Goal: Task Accomplishment & Management: Use online tool/utility

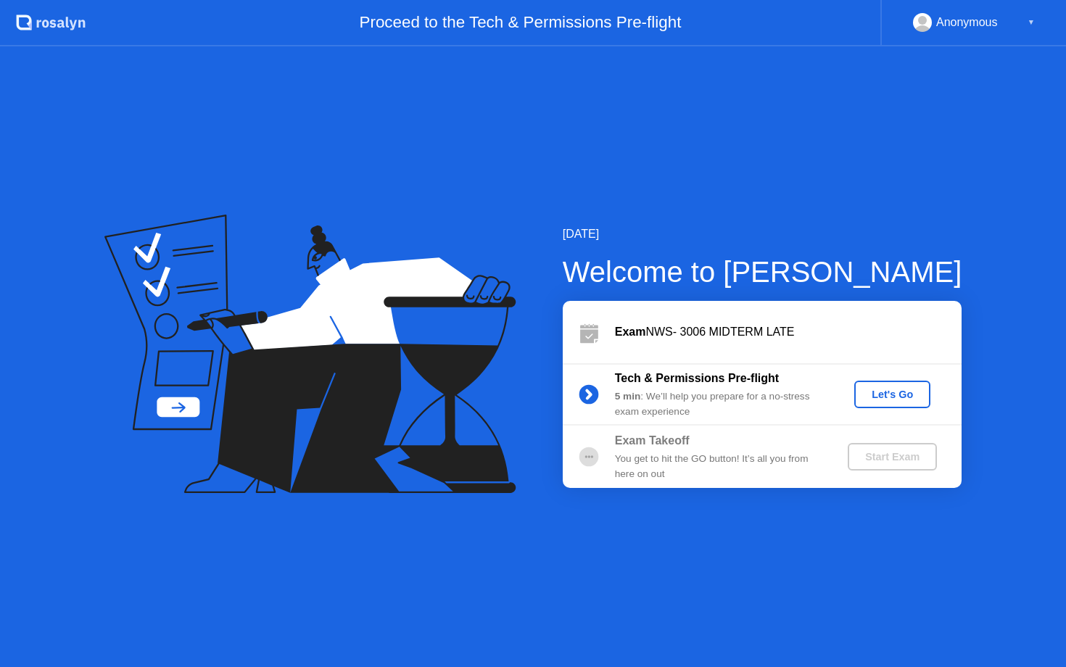
click at [886, 384] on button "Let's Go" at bounding box center [892, 395] width 76 height 28
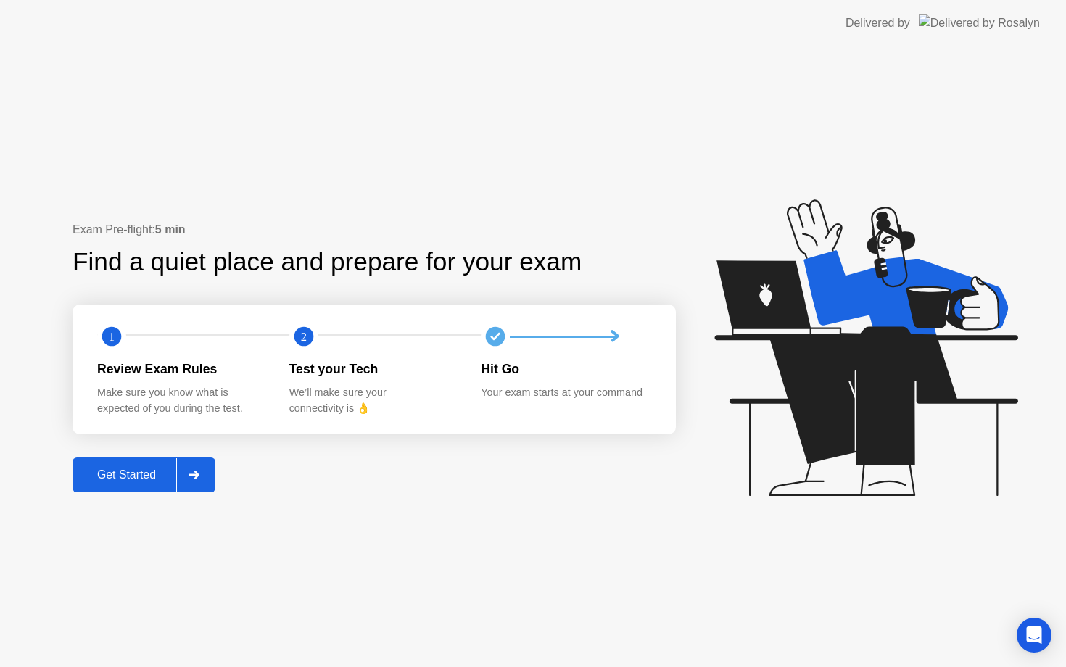
click at [173, 484] on button "Get Started" at bounding box center [144, 475] width 143 height 35
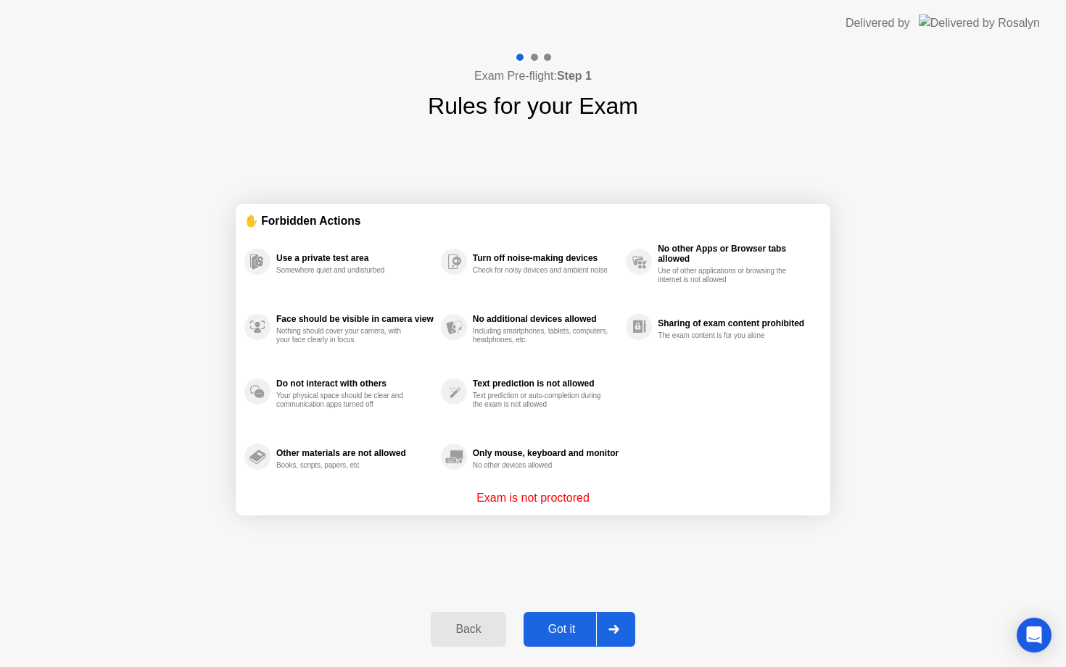
click at [574, 635] on div "Got it" at bounding box center [562, 629] width 68 height 13
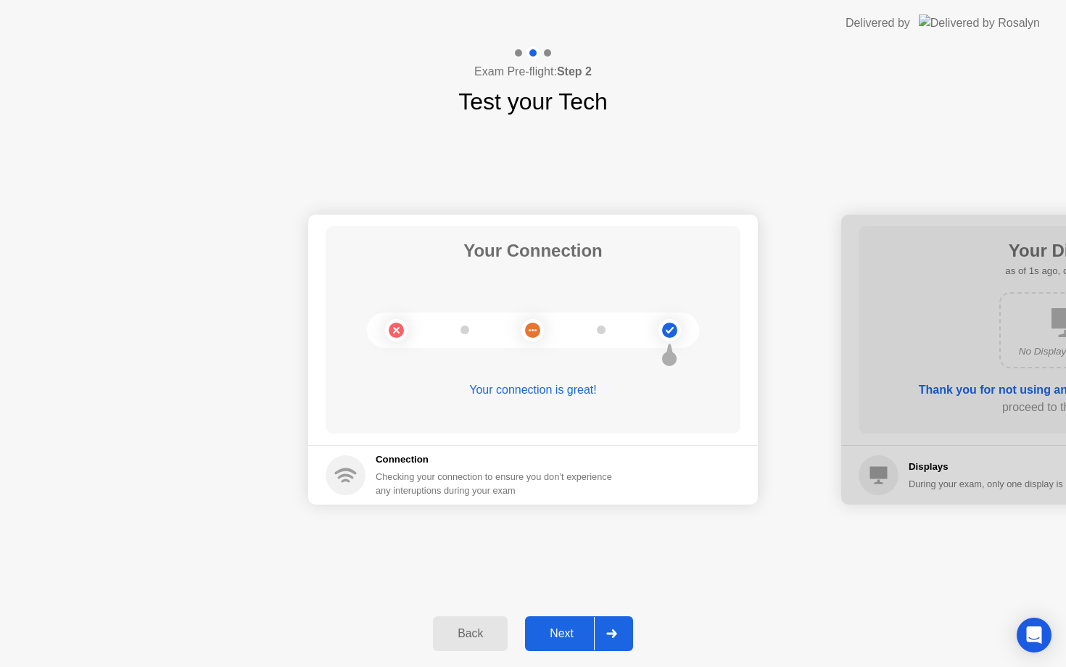
click at [576, 640] on div "Next" at bounding box center [561, 633] width 65 height 13
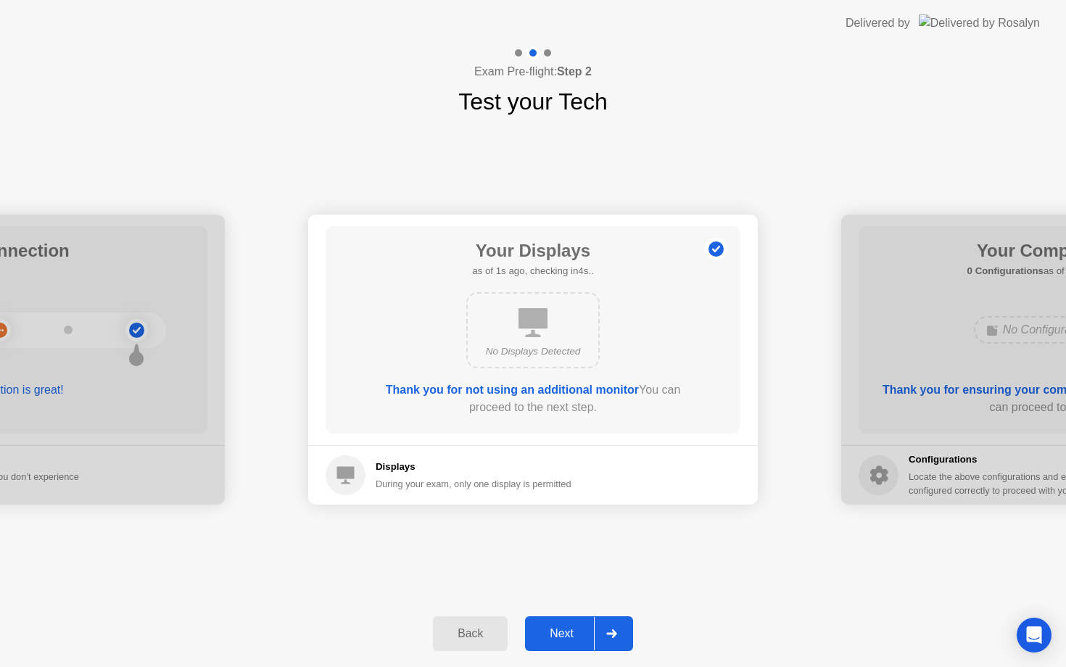
click at [576, 640] on div "Next" at bounding box center [561, 633] width 65 height 13
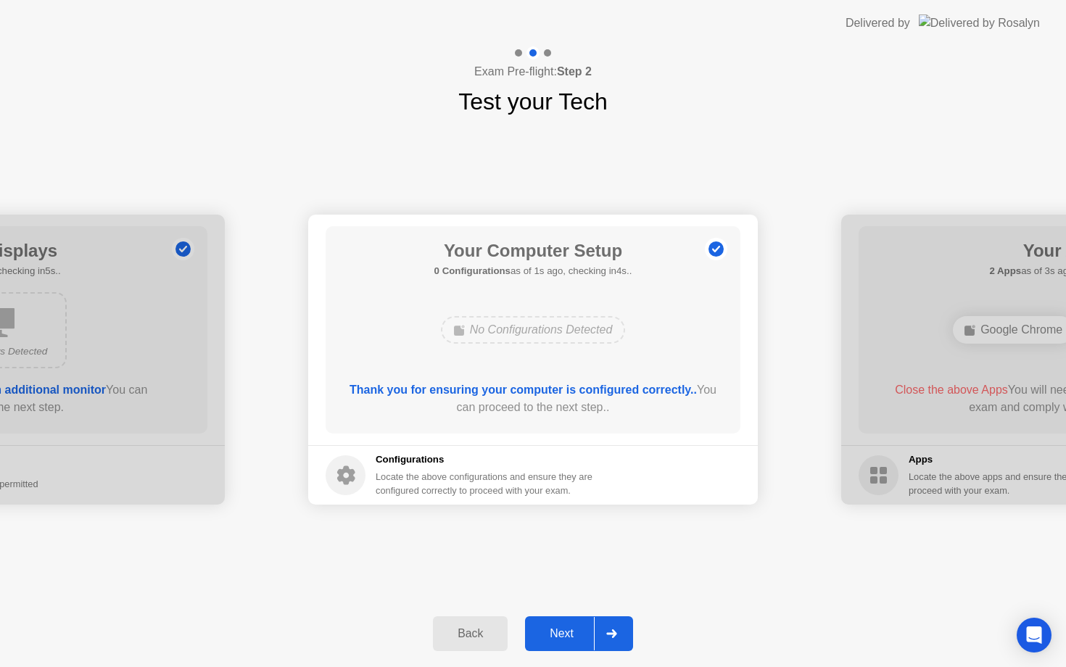
click at [576, 640] on div "Next" at bounding box center [561, 633] width 65 height 13
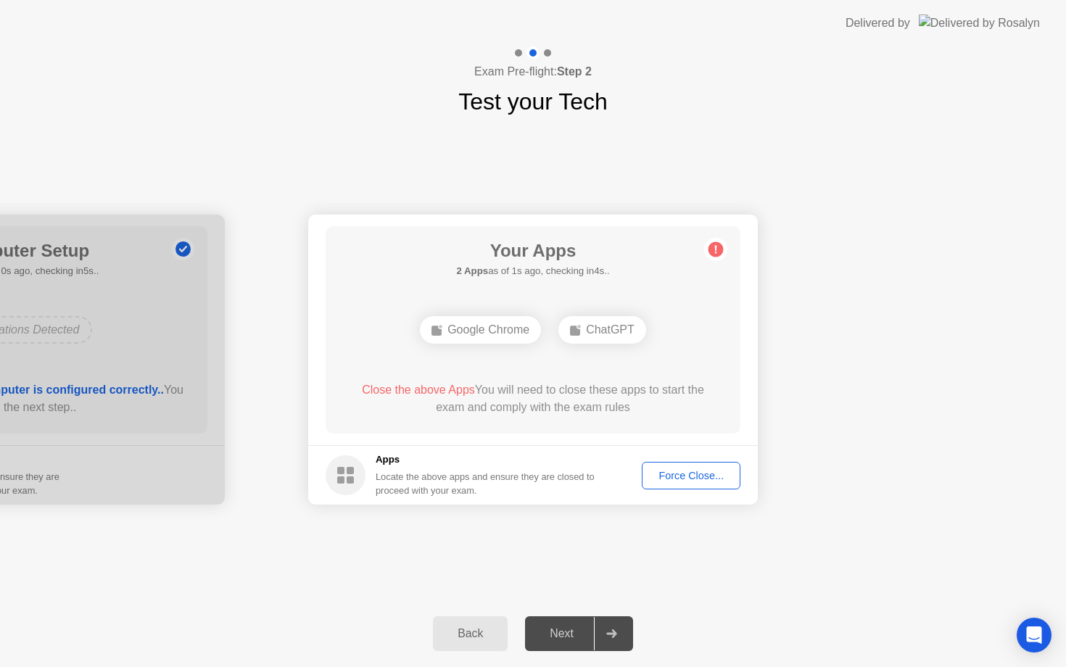
click at [688, 481] on div "Force Close..." at bounding box center [691, 476] width 88 height 12
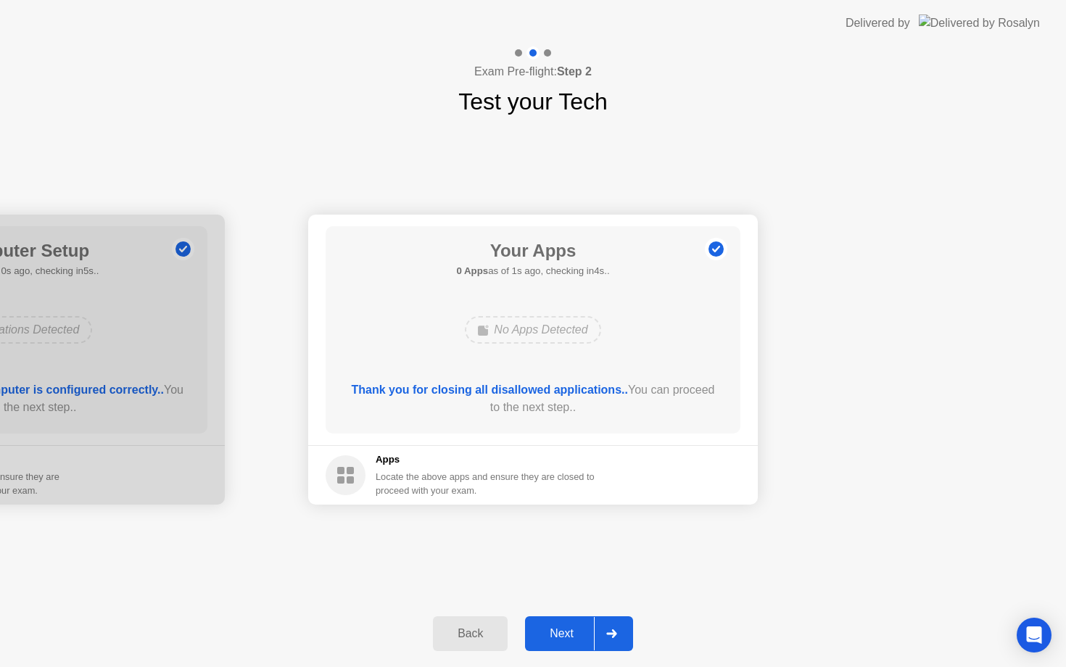
click at [603, 634] on div at bounding box center [611, 633] width 35 height 33
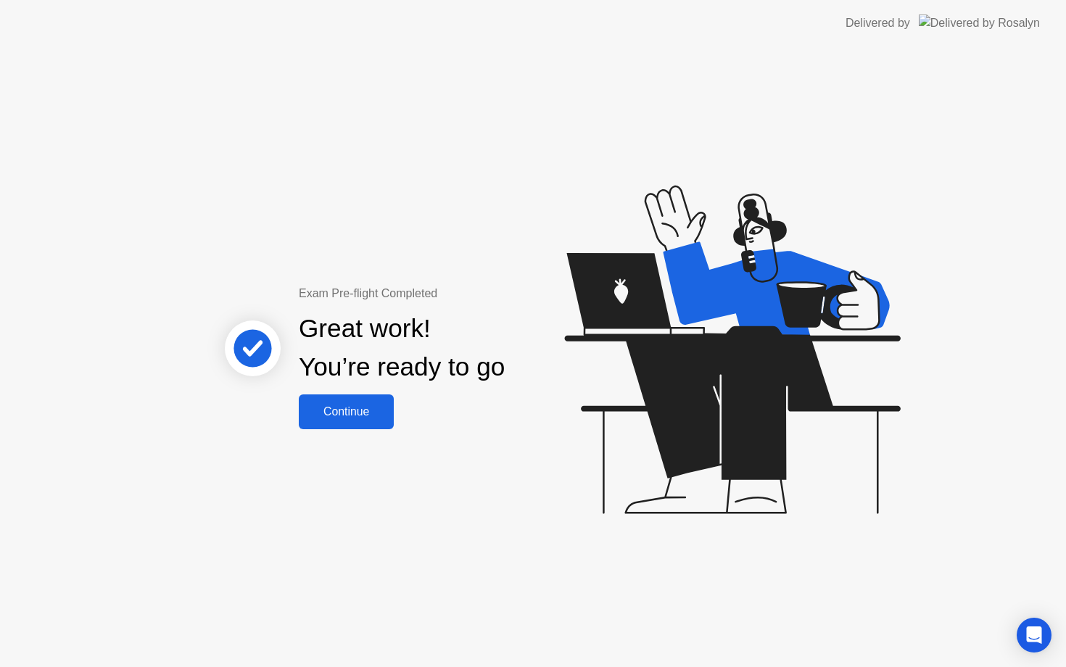
click at [342, 416] on div "Continue" at bounding box center [346, 411] width 86 height 13
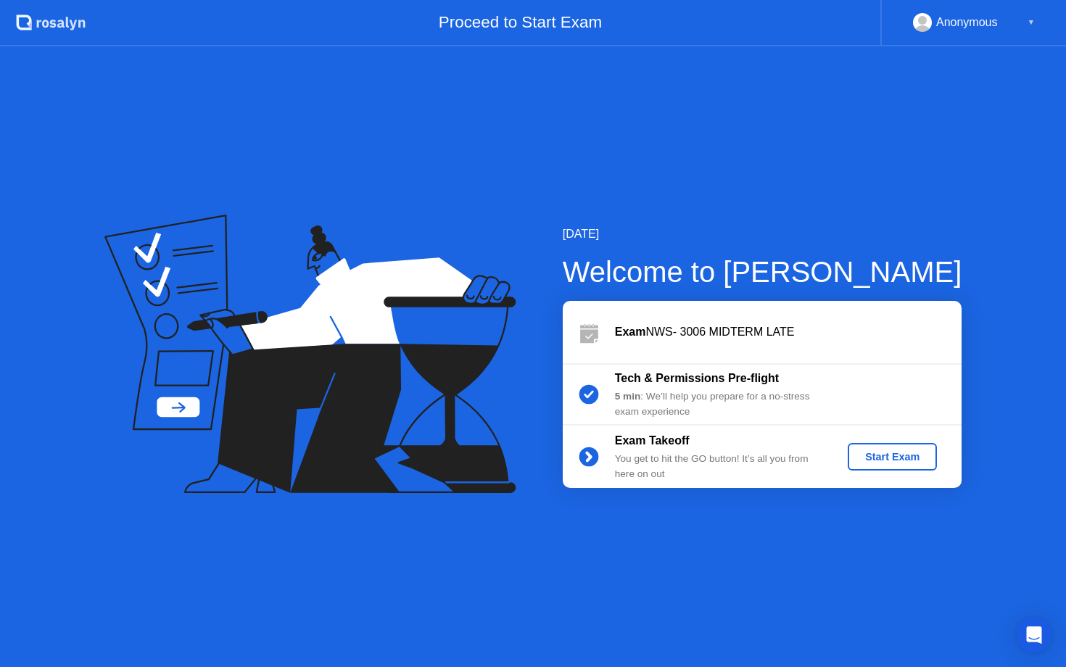
click at [901, 467] on button "Start Exam" at bounding box center [892, 457] width 89 height 28
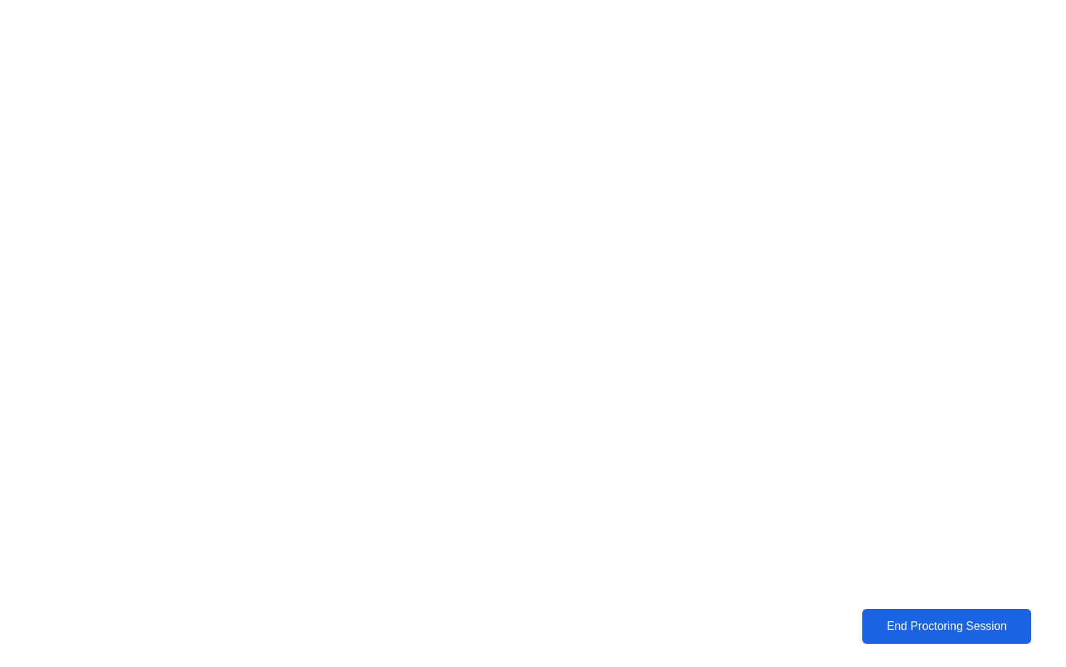
click at [975, 624] on div "End Proctoring Session" at bounding box center [946, 626] width 173 height 14
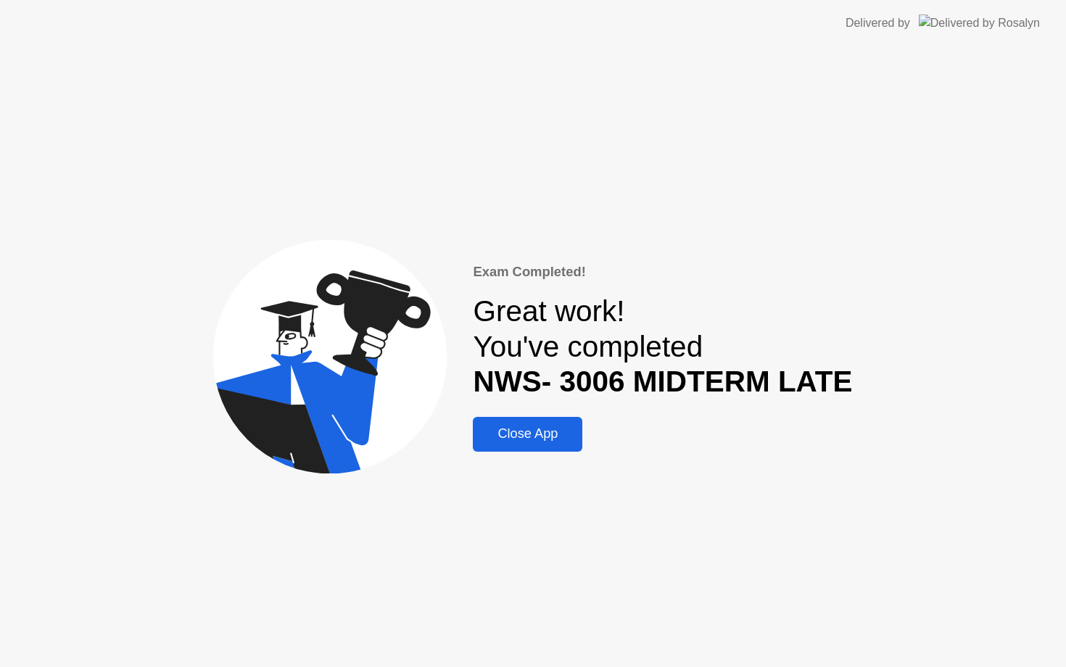
click at [534, 434] on div "Close App" at bounding box center [527, 433] width 101 height 15
